Goal: Information Seeking & Learning: Learn about a topic

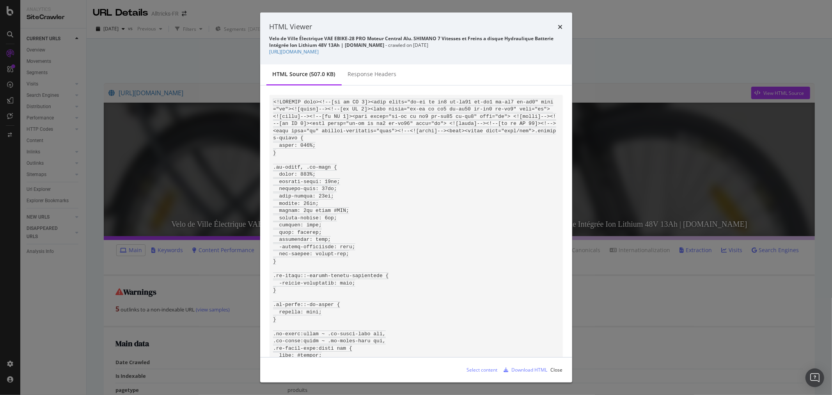
scroll to position [5346, 0]
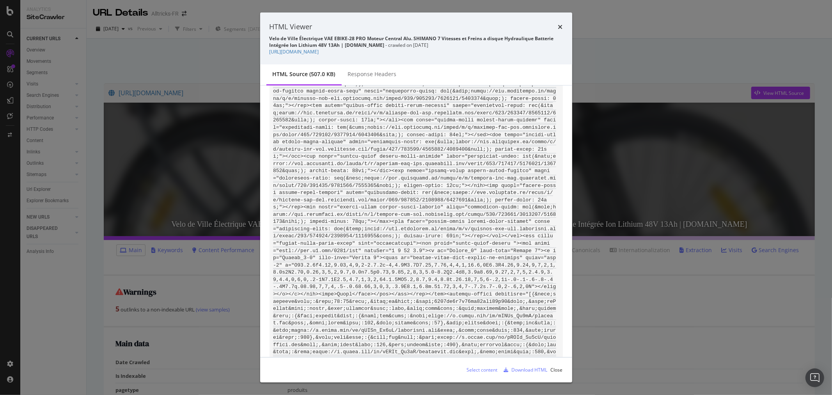
click at [558, 27] on icon "times" at bounding box center [560, 27] width 5 height 6
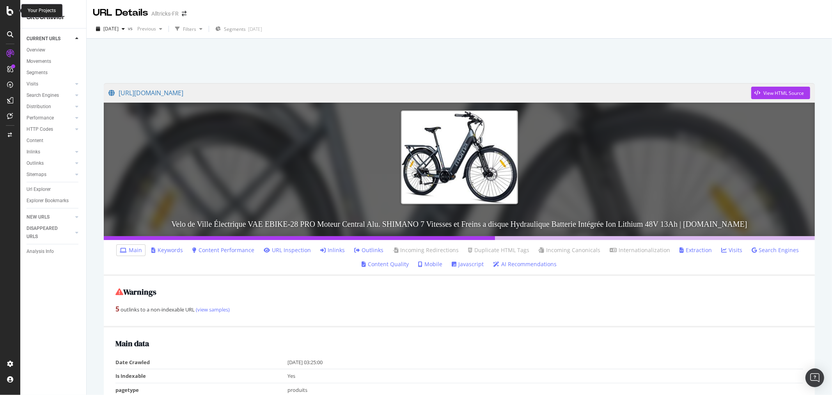
click at [10, 8] on icon at bounding box center [10, 10] width 7 height 9
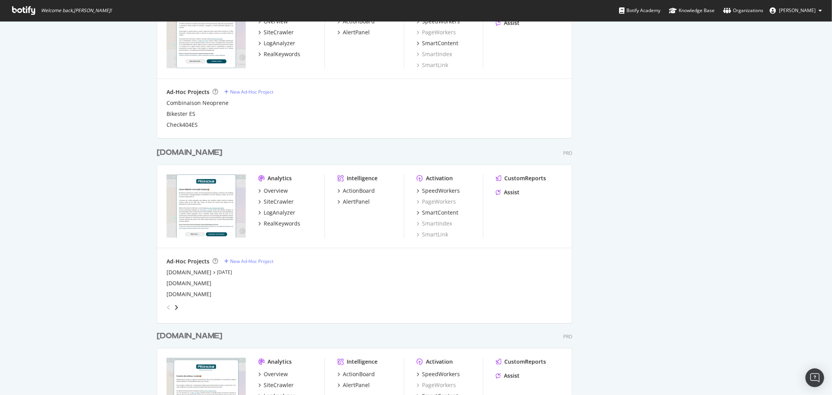
scroll to position [541, 0]
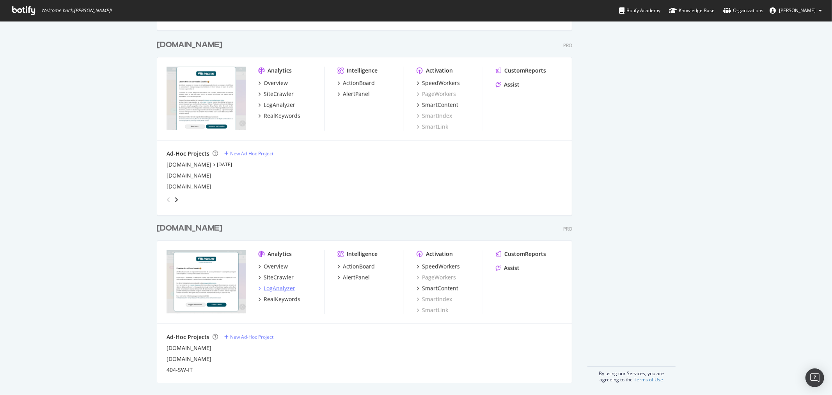
click at [271, 285] on div "LogAnalyzer" at bounding box center [280, 288] width 32 height 8
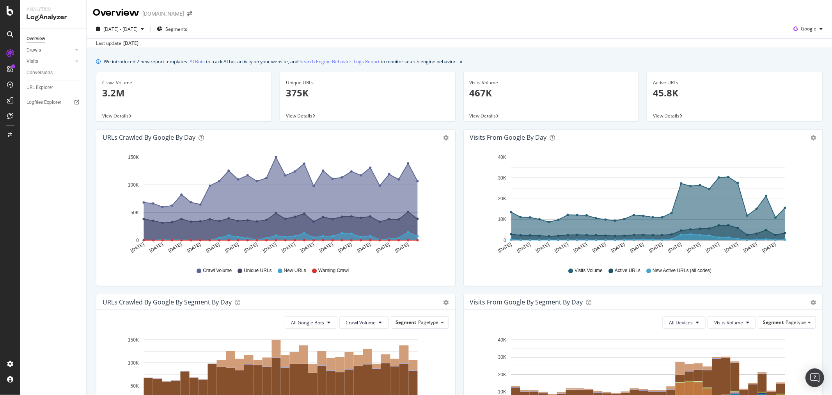
drag, startPoint x: 73, startPoint y: 47, endPoint x: 59, endPoint y: 51, distance: 14.1
click at [73, 47] on link "Crawls" at bounding box center [50, 50] width 46 height 8
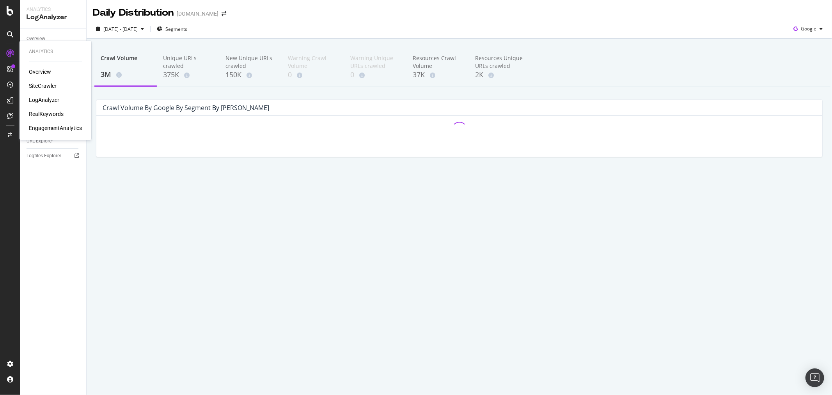
click at [37, 84] on div "SiteCrawler" at bounding box center [43, 86] width 28 height 8
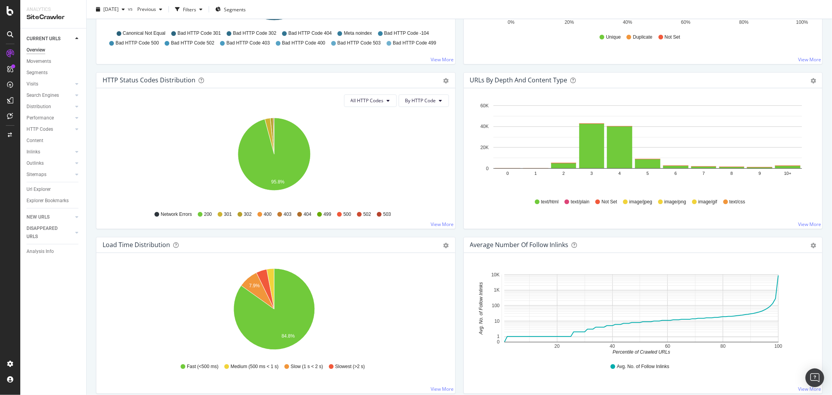
scroll to position [390, 0]
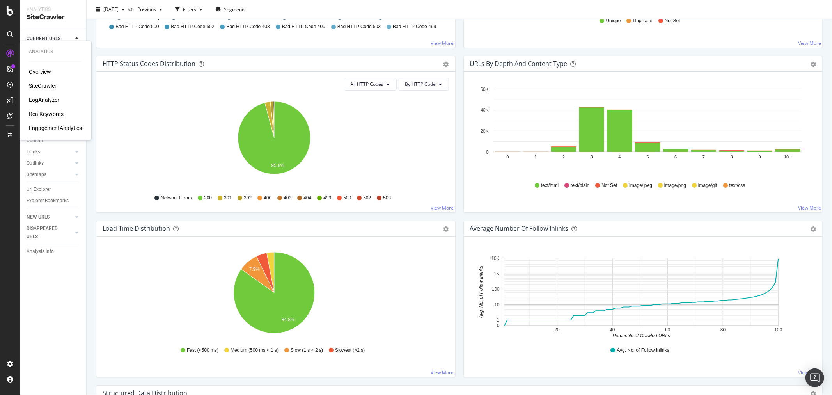
click at [48, 99] on div "LogAnalyzer" at bounding box center [44, 100] width 30 height 8
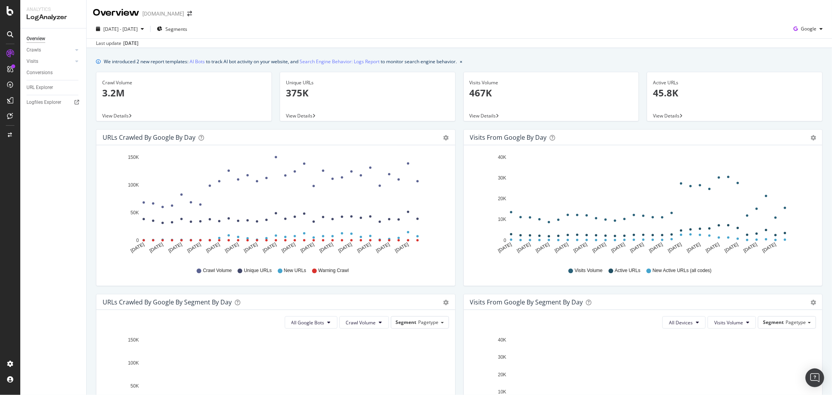
scroll to position [130, 0]
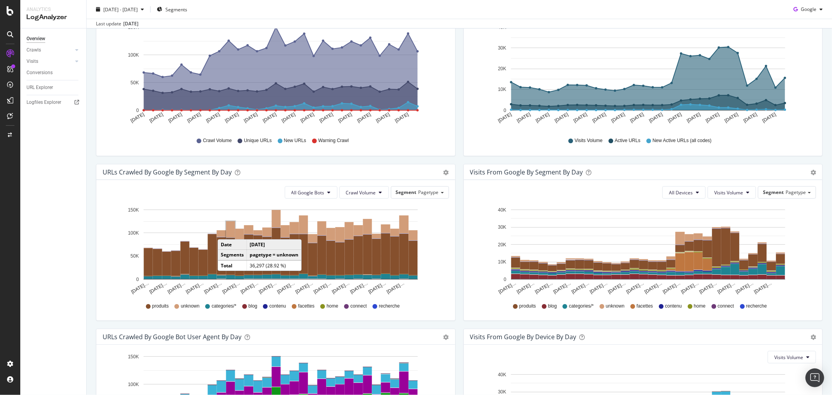
click at [226, 231] on rect "A chart." at bounding box center [230, 229] width 9 height 17
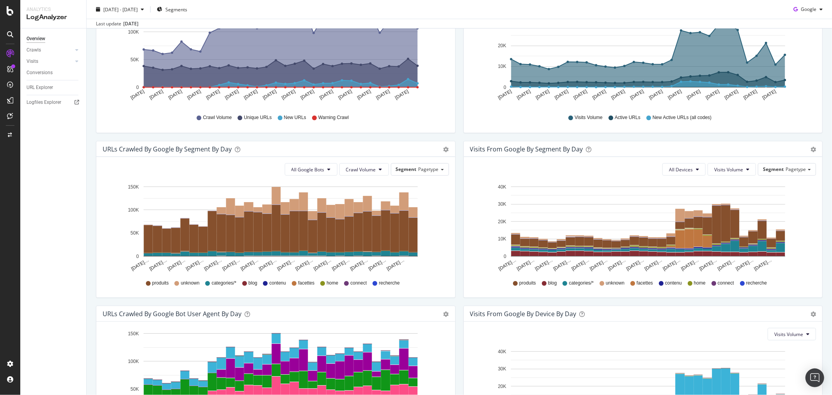
scroll to position [39, 0]
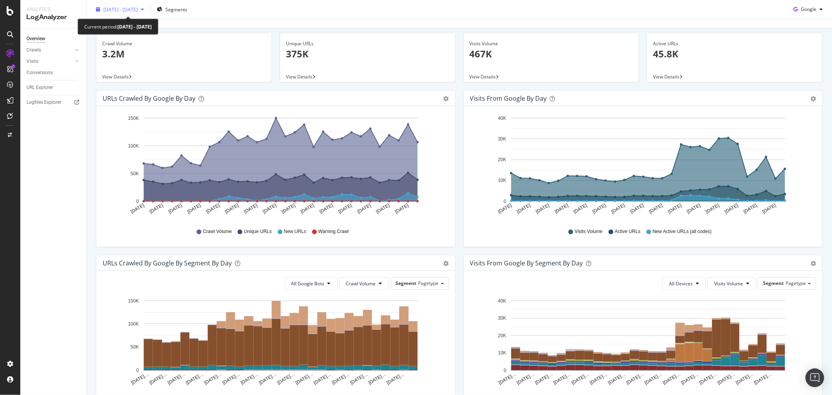
click at [138, 10] on span "[DATE] - [DATE]" at bounding box center [120, 9] width 34 height 7
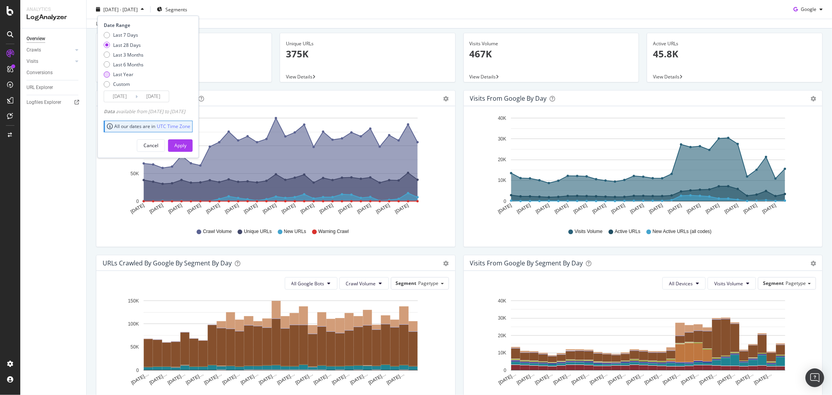
click at [126, 75] on div "Last Year" at bounding box center [123, 74] width 20 height 7
type input "[DATE]"
click at [186, 142] on div "Apply" at bounding box center [180, 145] width 12 height 7
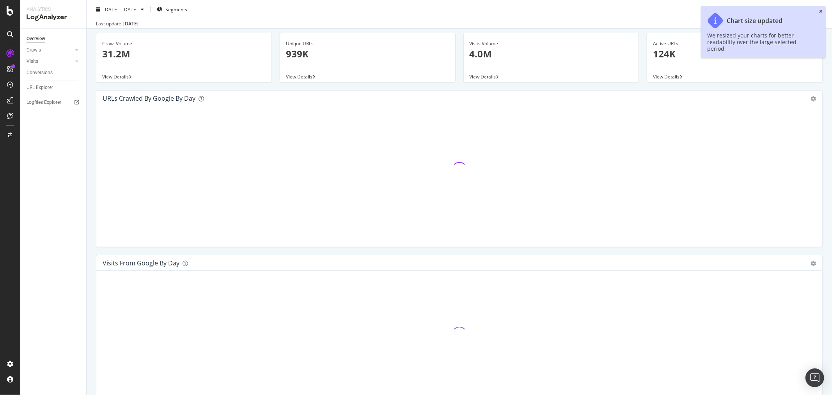
click at [820, 10] on icon "close toast" at bounding box center [821, 11] width 4 height 5
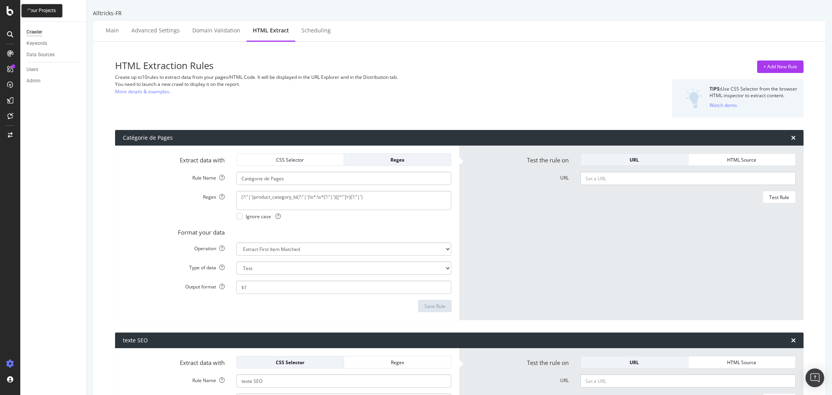
select select "html.length"
select select "i"
select select "exist"
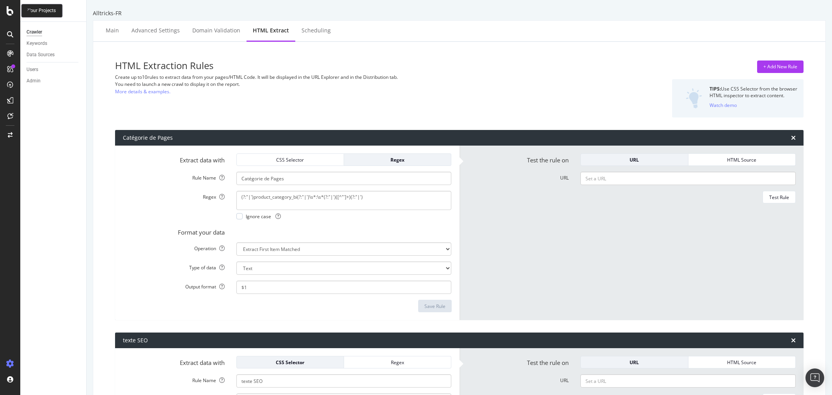
select select "exist"
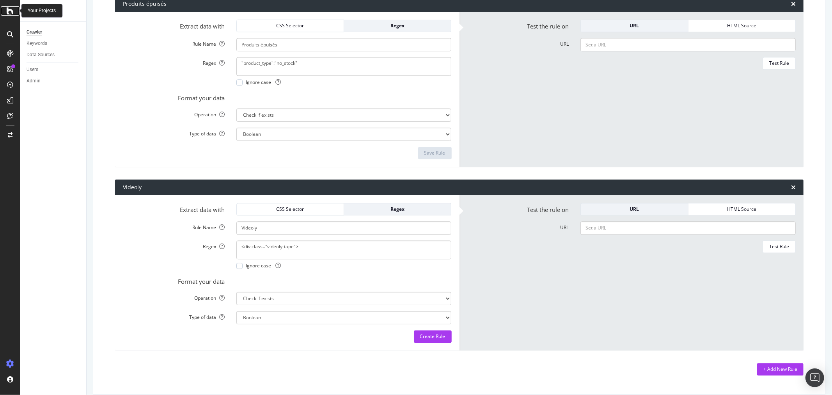
click at [12, 9] on icon at bounding box center [10, 10] width 7 height 9
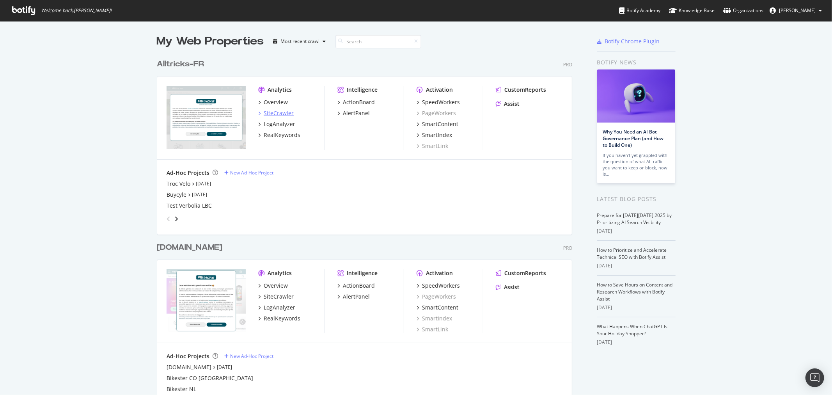
scroll to position [388, 819]
click at [276, 120] on div "LogAnalyzer" at bounding box center [280, 124] width 32 height 8
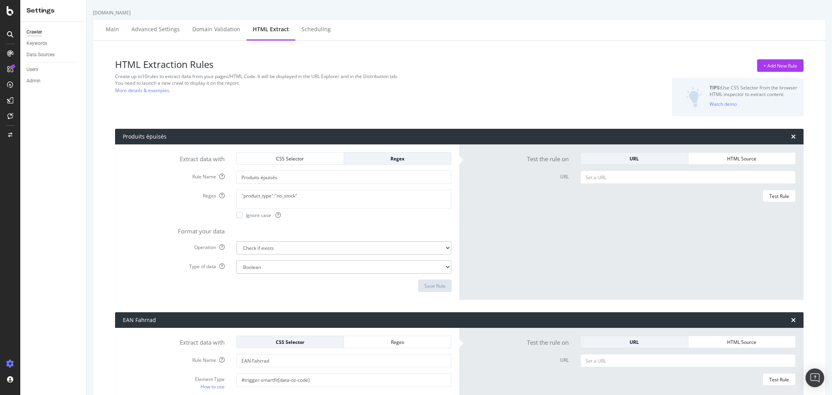
select select "exist"
